Goal: Information Seeking & Learning: Learn about a topic

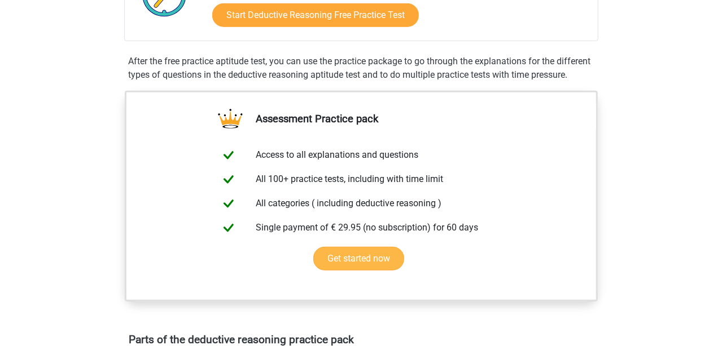
scroll to position [375, 0]
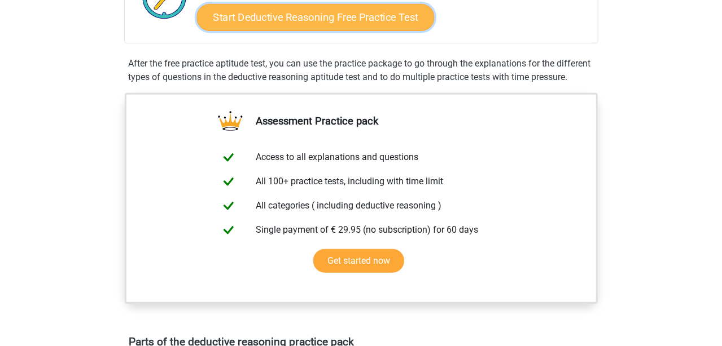
click at [293, 20] on link "Start Deductive Reasoning Free Practice Test" at bounding box center [315, 16] width 238 height 27
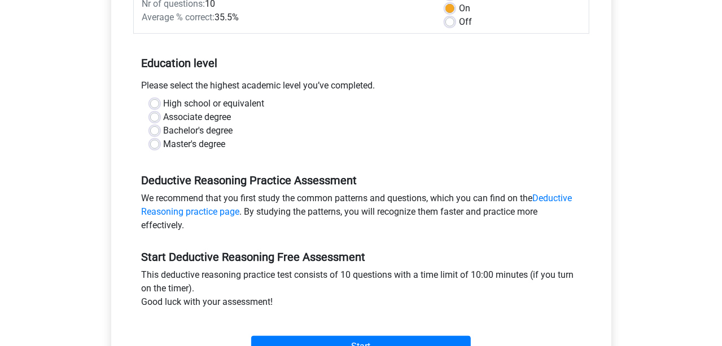
scroll to position [187, 0]
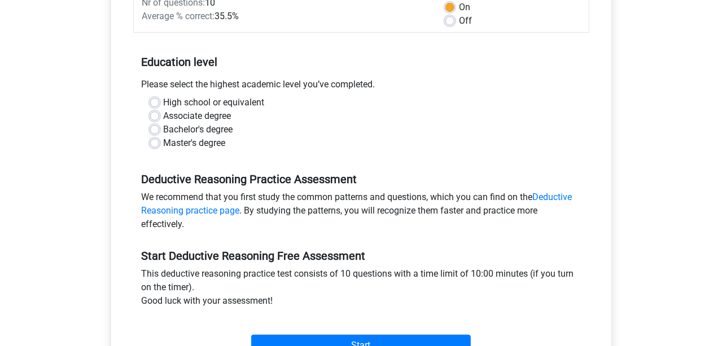
click at [164, 104] on label "High school or equivalent" at bounding box center [214, 103] width 101 height 14
click at [154, 104] on input "High school or equivalent" at bounding box center [154, 101] width 9 height 11
radio input "true"
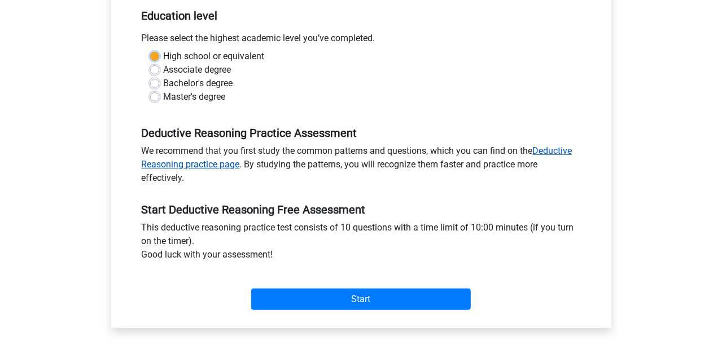
scroll to position [235, 0]
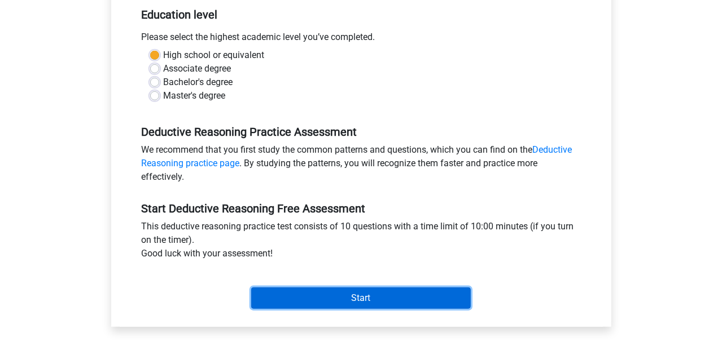
click at [278, 301] on input "Start" at bounding box center [361, 298] width 220 height 21
